Goal: Task Accomplishment & Management: Use online tool/utility

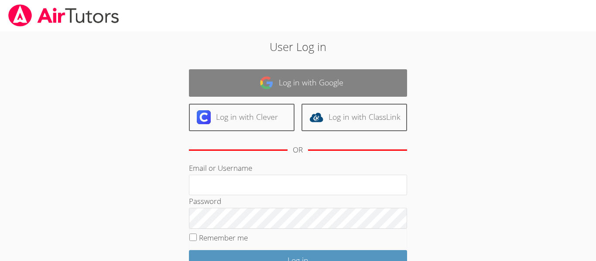
click at [397, 94] on link "Log in with Google" at bounding box center [298, 82] width 218 height 27
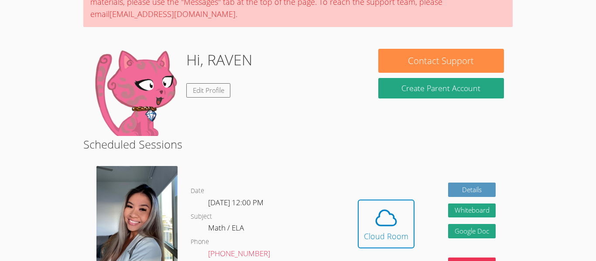
scroll to position [95, 0]
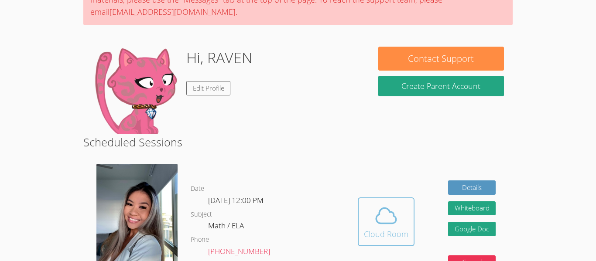
click at [396, 212] on icon at bounding box center [386, 216] width 24 height 24
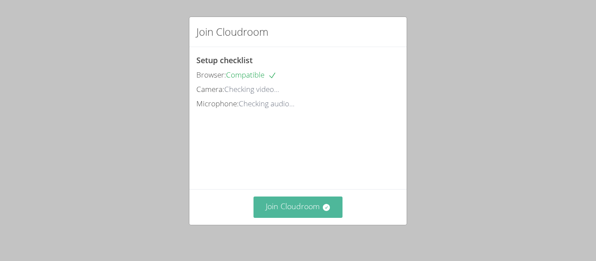
click at [295, 199] on button "Join Cloudroom" at bounding box center [297, 207] width 89 height 21
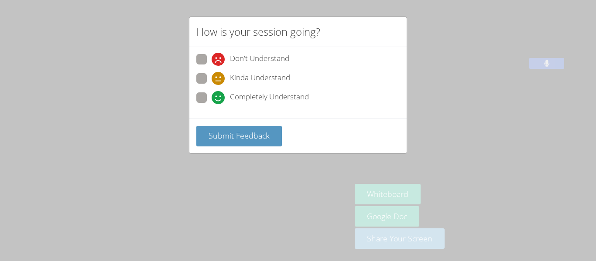
click at [212, 85] on span at bounding box center [212, 85] width 0 height 0
click at [212, 77] on input "Kinda Understand" at bounding box center [215, 76] width 7 height 7
radio input "true"
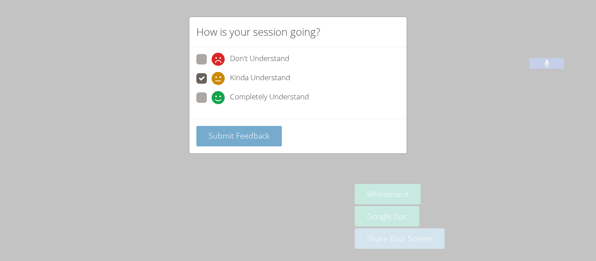
click at [252, 141] on button "Submit Feedback" at bounding box center [239, 136] width 86 height 21
